Goal: Check status: Check status

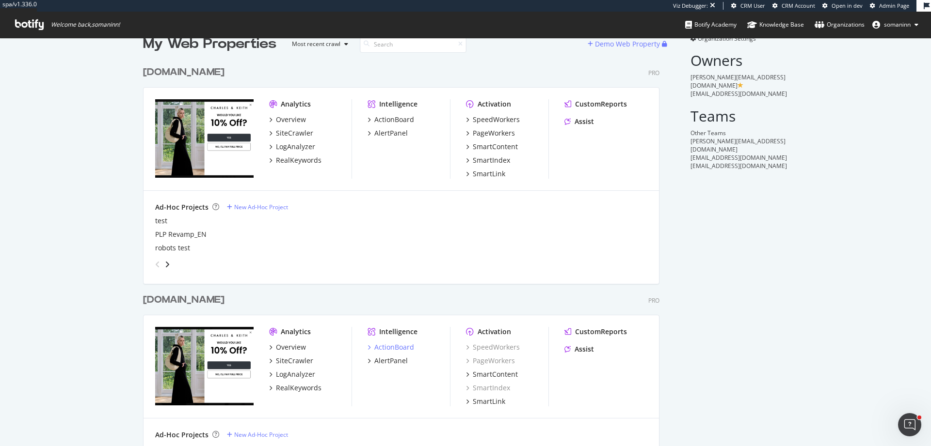
scroll to position [29, 0]
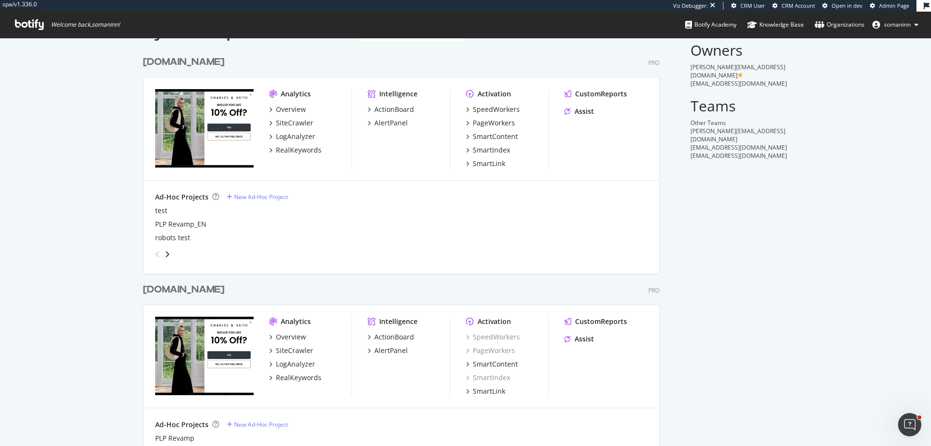
click at [769, 214] on div "Organization Settings Owners chris.pitcher@charleskeith.com chermin.tan@charles…" at bounding box center [733, 324] width 109 height 600
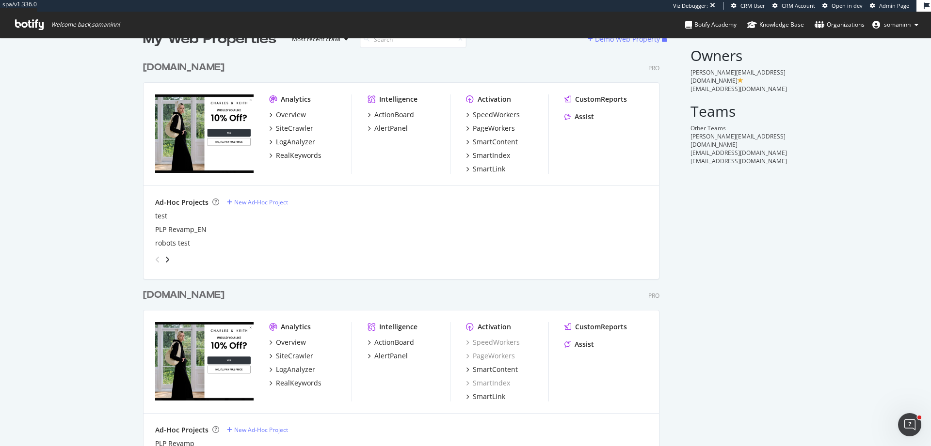
scroll to position [36, 0]
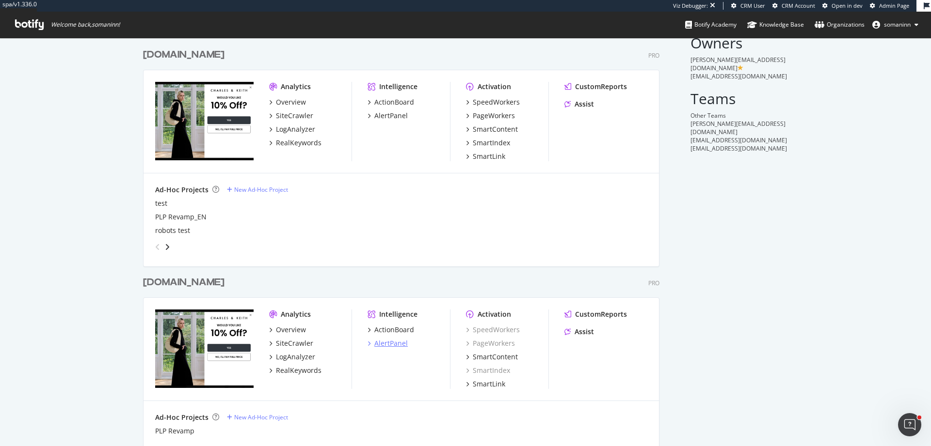
click at [396, 344] on div "AlertPanel" at bounding box center [390, 344] width 33 height 10
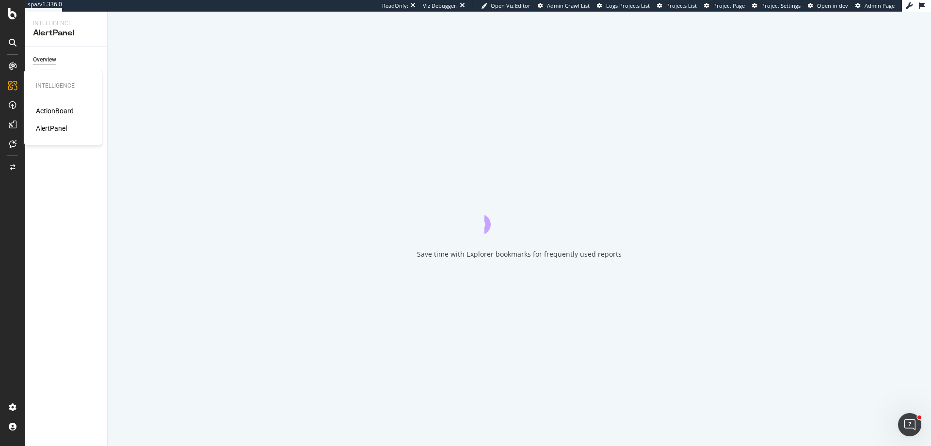
click at [53, 111] on div "ActionBoard" at bounding box center [55, 111] width 38 height 10
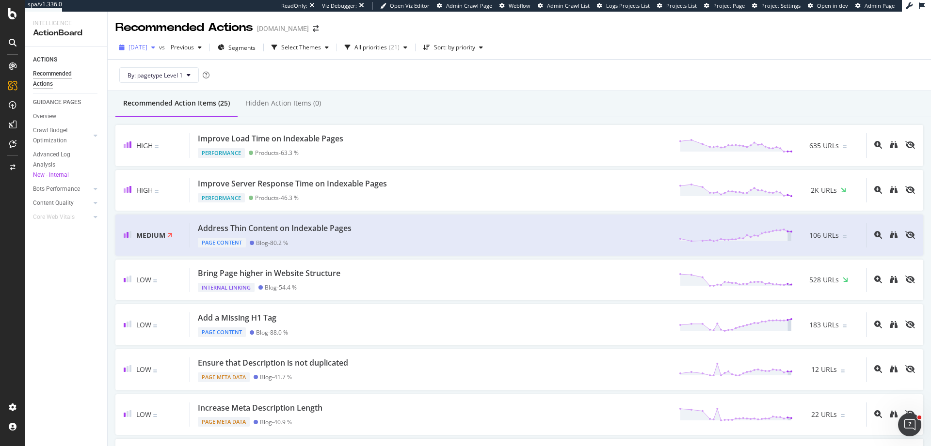
click at [147, 50] on span "2025 Aug. 16th" at bounding box center [137, 47] width 19 height 8
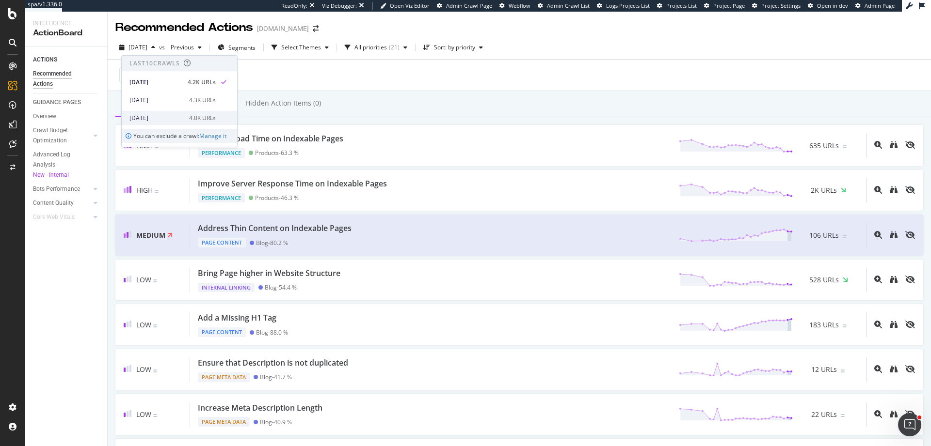
click at [179, 120] on div "[DATE]" at bounding box center [156, 118] width 54 height 9
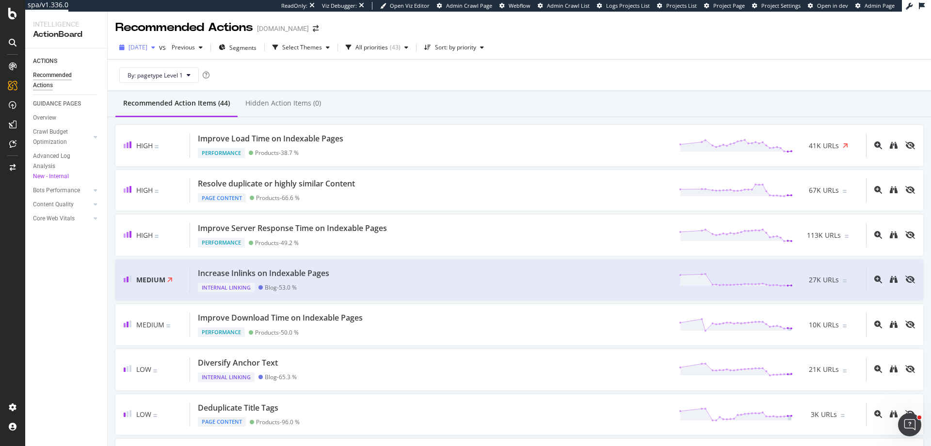
click at [146, 46] on span "2025 Aug. 17th" at bounding box center [137, 47] width 19 height 8
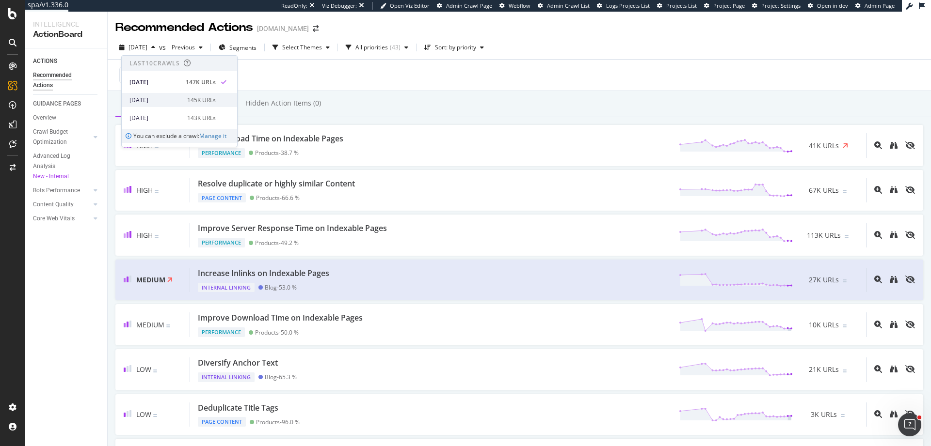
click at [175, 102] on div "2025 Aug. 10th" at bounding box center [155, 100] width 52 height 9
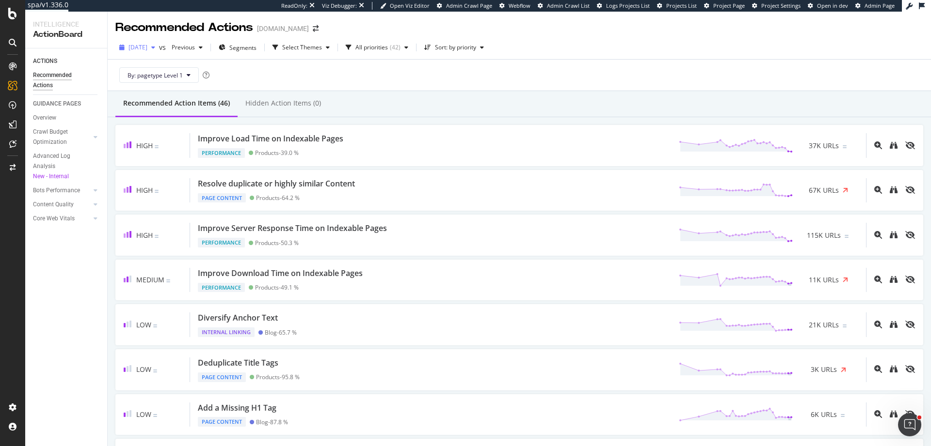
click at [147, 44] on span "2025 Aug. 10th" at bounding box center [137, 47] width 19 height 8
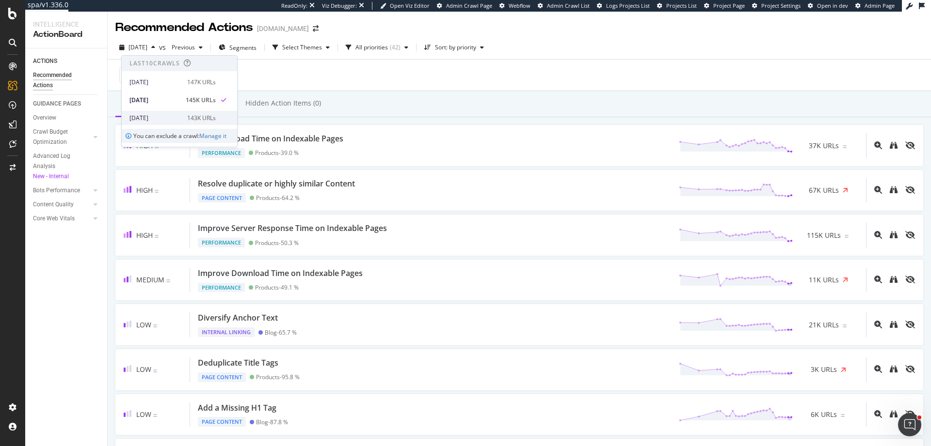
click at [187, 117] on div "143K URLs" at bounding box center [201, 118] width 29 height 9
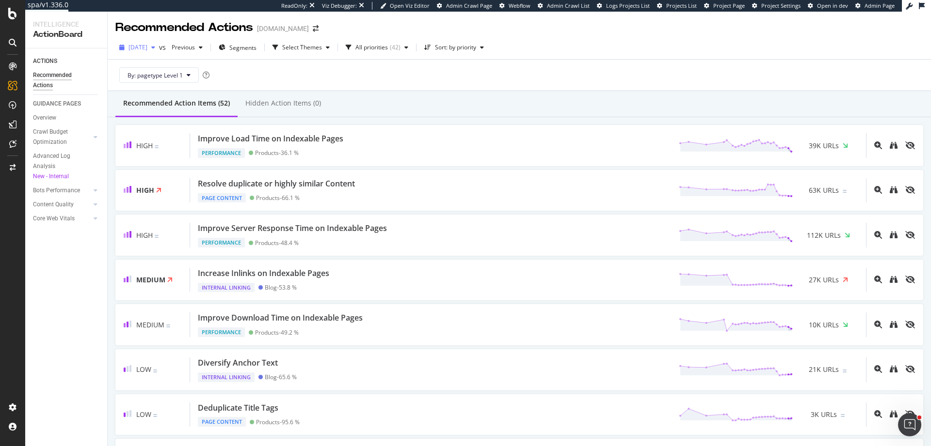
click at [150, 53] on div "2025 Aug. 3rd" at bounding box center [137, 47] width 44 height 15
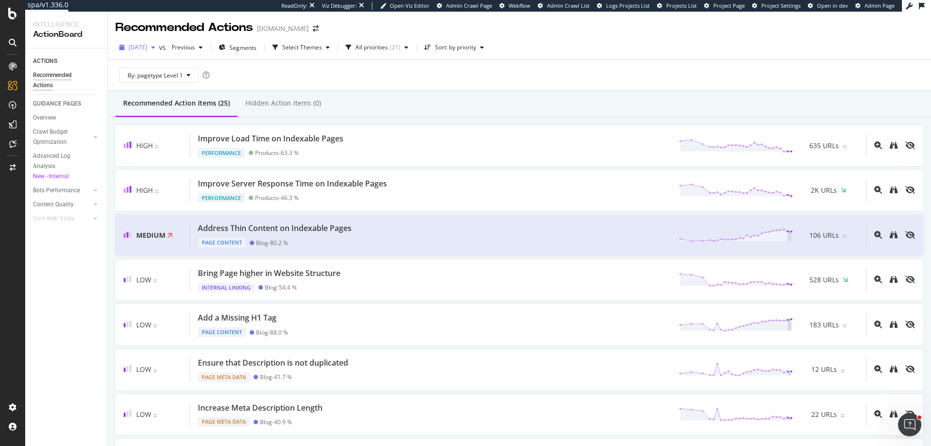
click at [147, 45] on span "2025 Aug. 16th" at bounding box center [137, 47] width 19 height 8
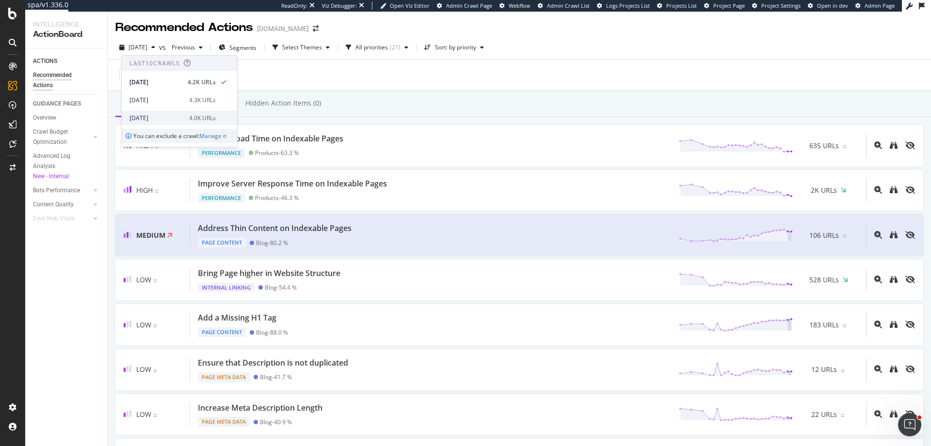
click at [210, 116] on div "4.0K URLs" at bounding box center [202, 118] width 27 height 9
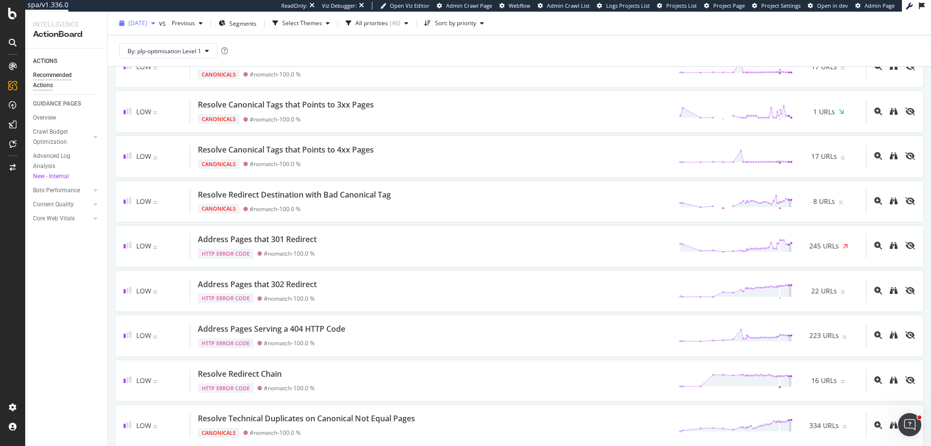
scroll to position [1585, 0]
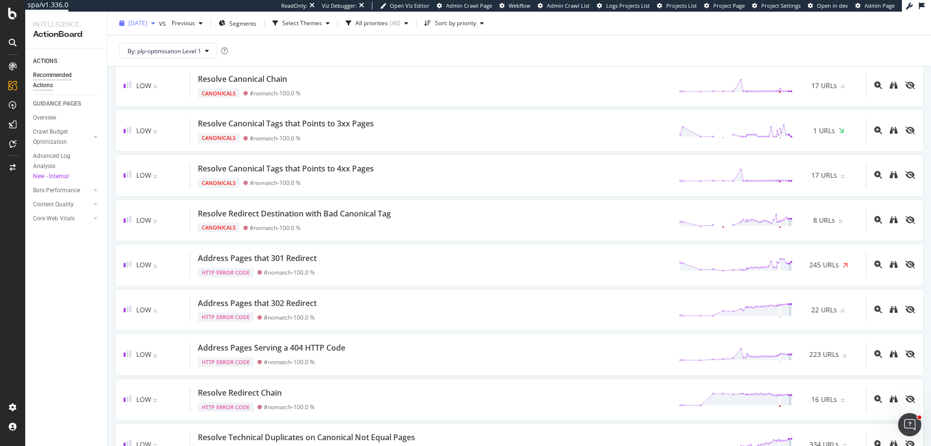
click at [147, 27] on span "2025 Aug. 3rd" at bounding box center [137, 23] width 19 height 8
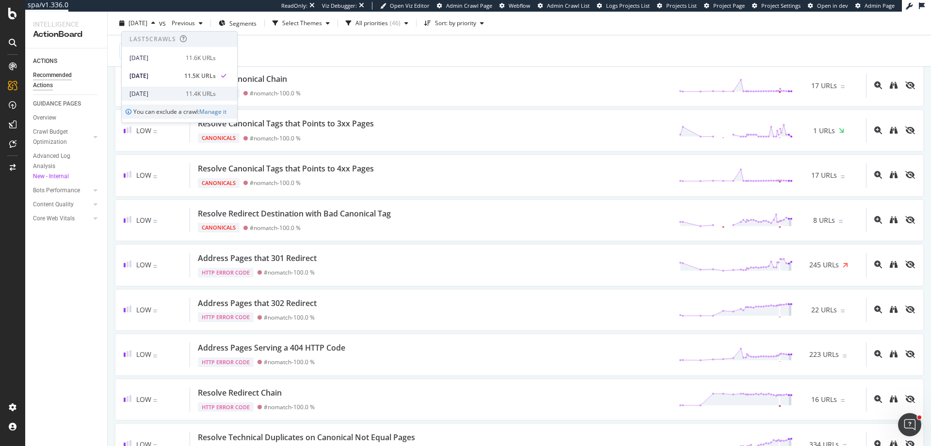
click at [186, 98] on div "11.4K URLs" at bounding box center [201, 94] width 30 height 9
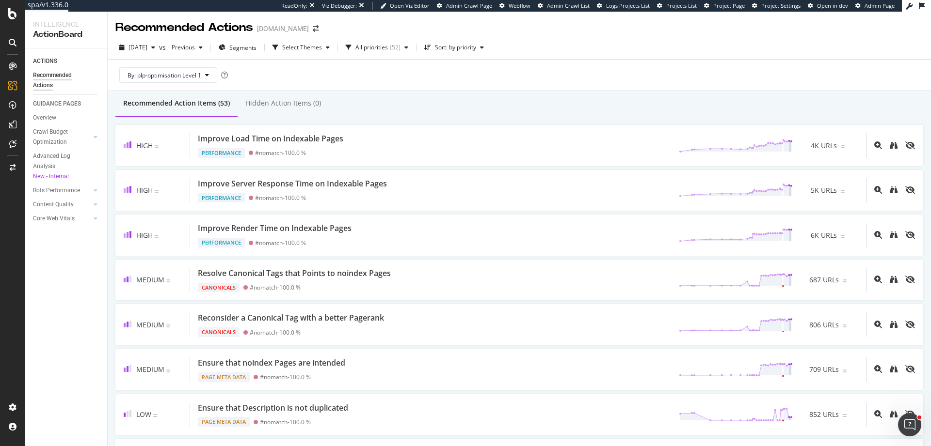
click at [142, 56] on div "2025 Jul. 27th vs Previous Segments Select Themes All priorities ( 52 ) Sort: b…" at bounding box center [519, 49] width 823 height 19
click at [147, 49] on span "2025 Jul. 27th" at bounding box center [137, 47] width 19 height 8
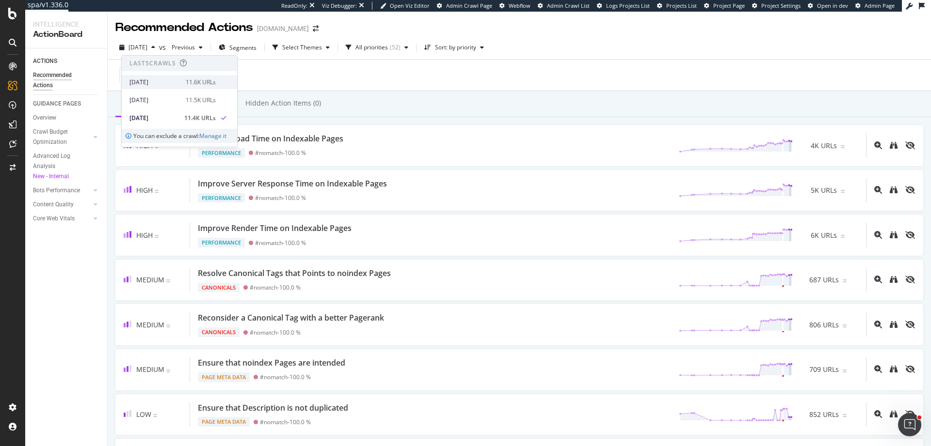
click at [161, 82] on div "2025 Aug. 10th" at bounding box center [154, 82] width 50 height 9
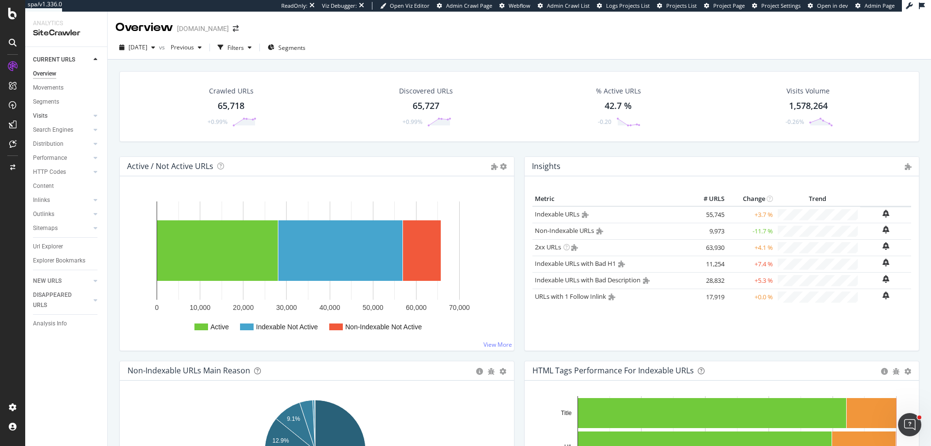
click at [54, 117] on link "Visits" at bounding box center [62, 116] width 58 height 10
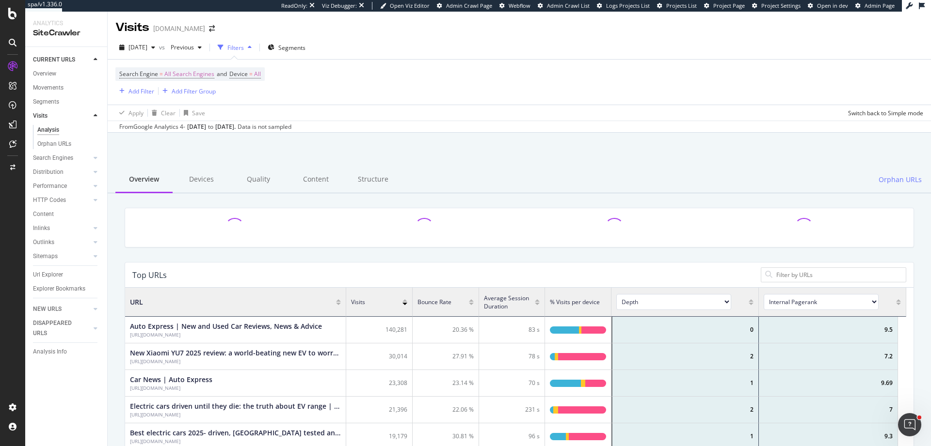
scroll to position [284, 774]
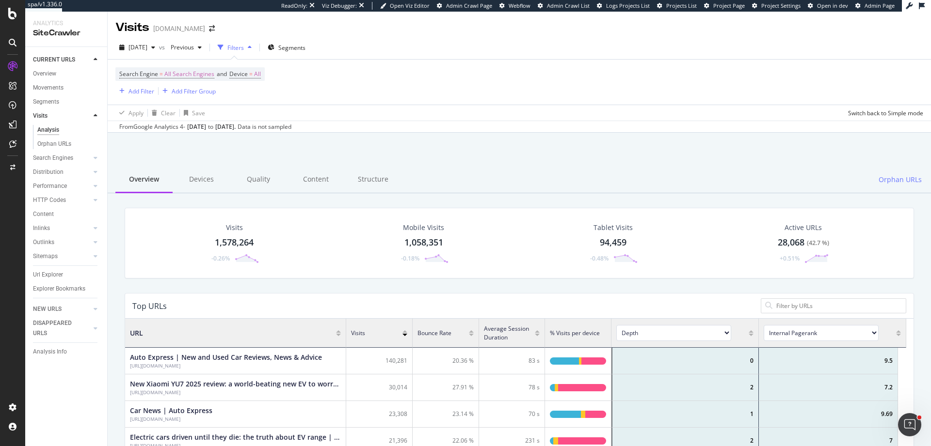
scroll to position [284, 774]
click at [147, 51] on span "[DATE]" at bounding box center [137, 47] width 19 height 8
click at [171, 101] on div "[DATE]" at bounding box center [154, 100] width 50 height 9
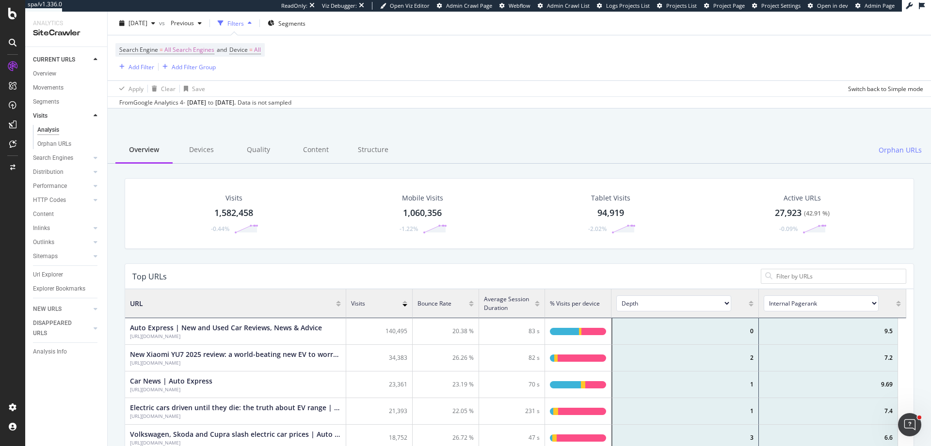
scroll to position [29, 0]
click at [147, 22] on span "[DATE]" at bounding box center [137, 23] width 19 height 8
click at [169, 92] on div "[DATE]" at bounding box center [154, 94] width 50 height 9
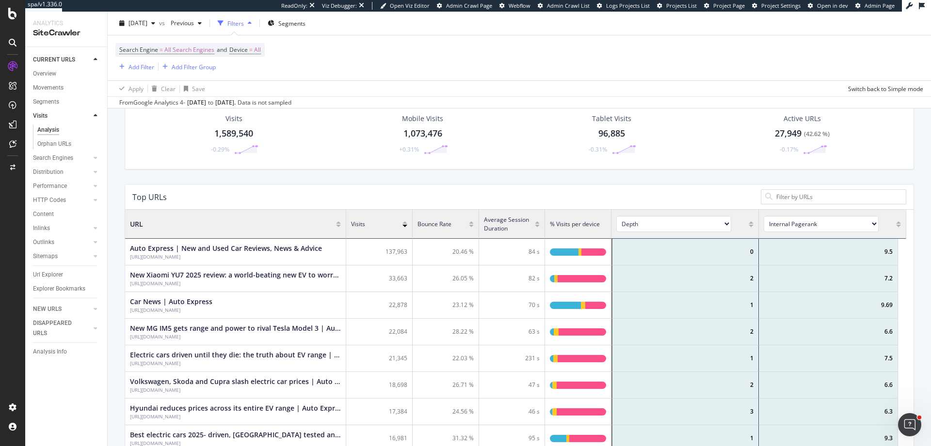
scroll to position [284, 774]
